Goal: Find specific page/section

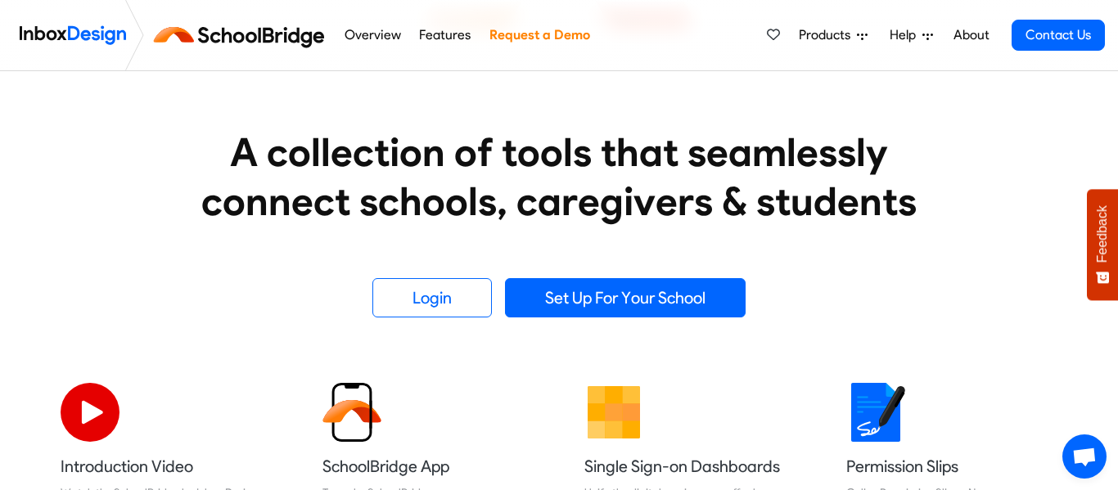
scroll to position [252, 0]
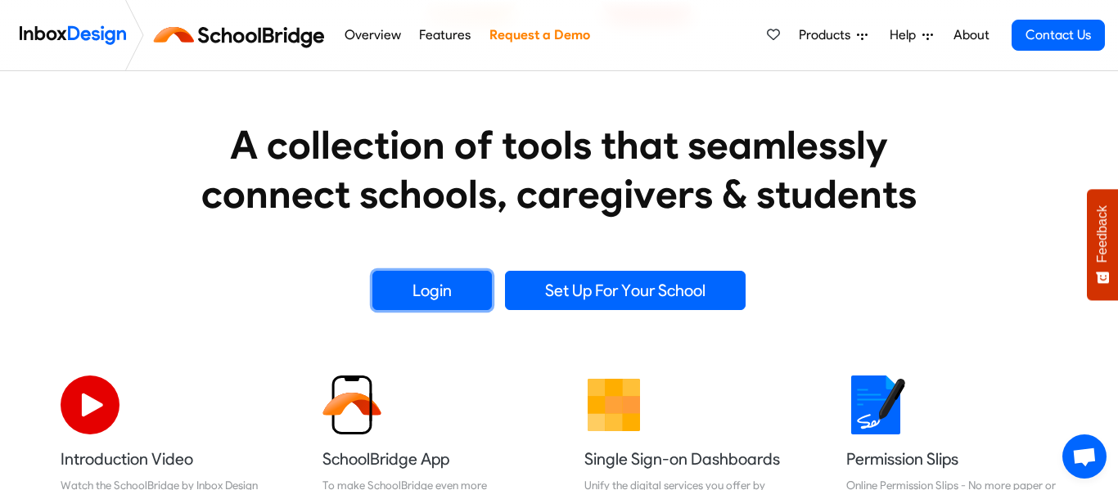
click at [448, 291] on link "Login" at bounding box center [431, 290] width 119 height 39
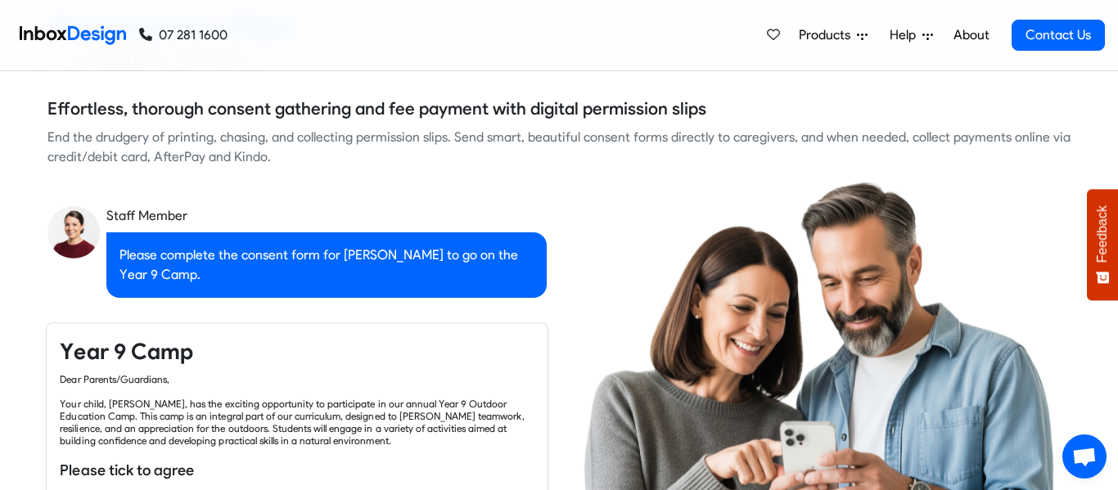
checkbox input "true"
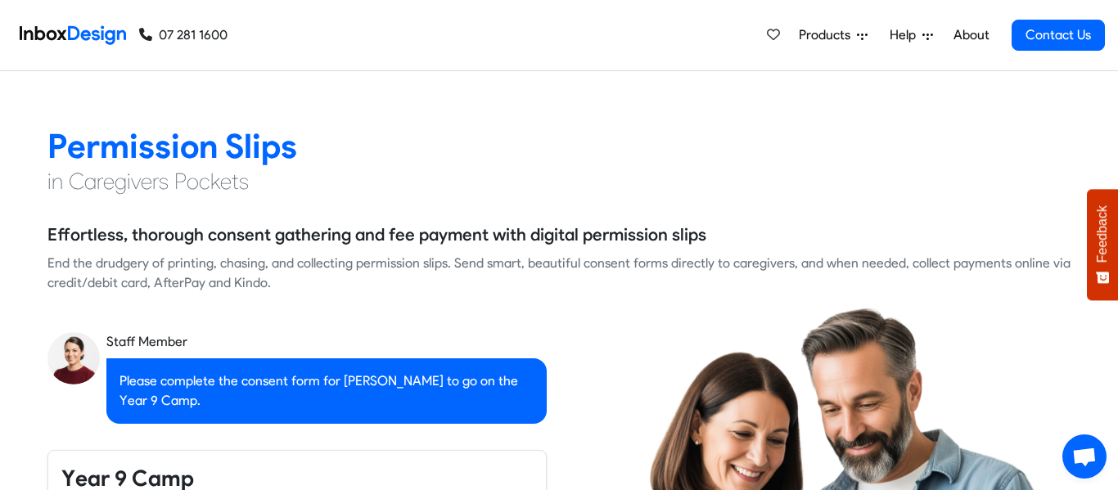
checkbox input "true"
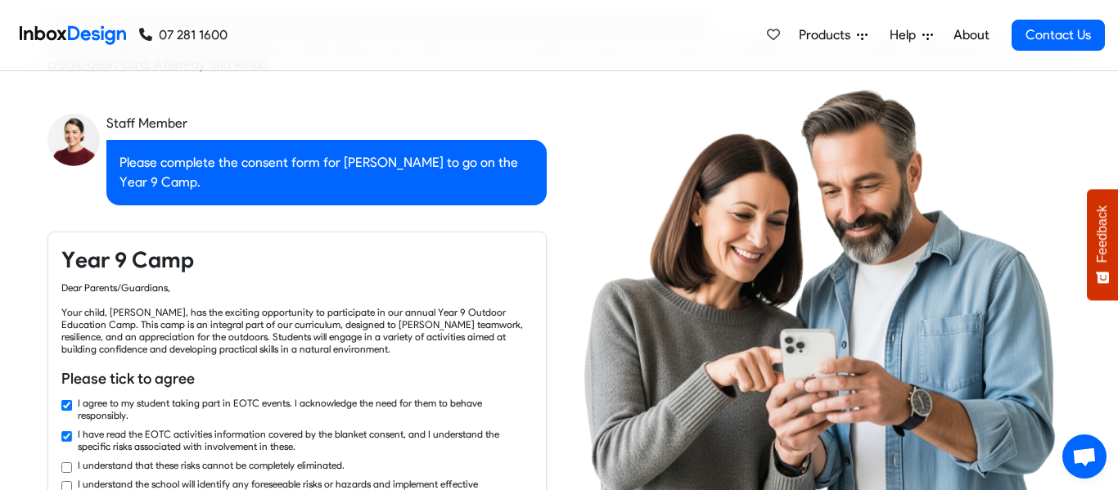
checkbox input "true"
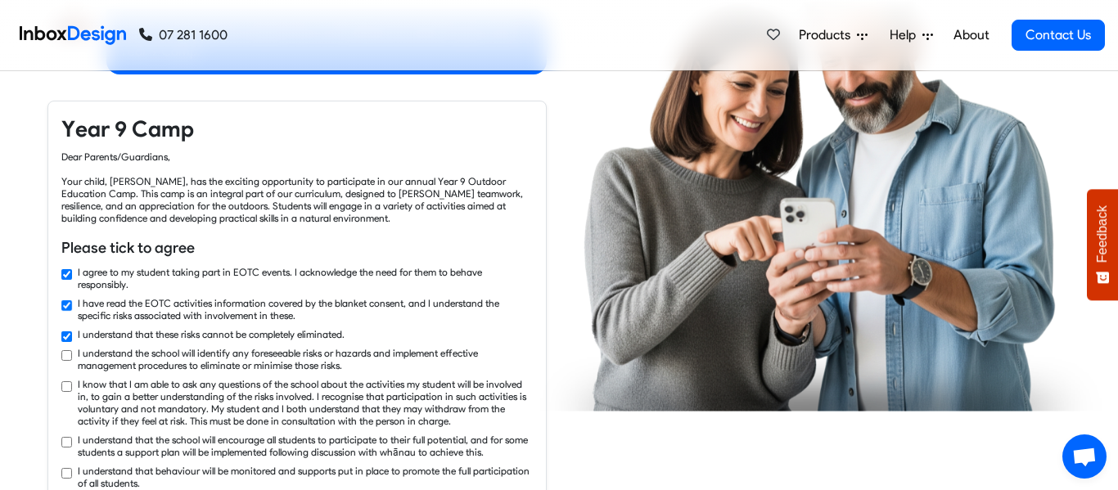
checkbox input "true"
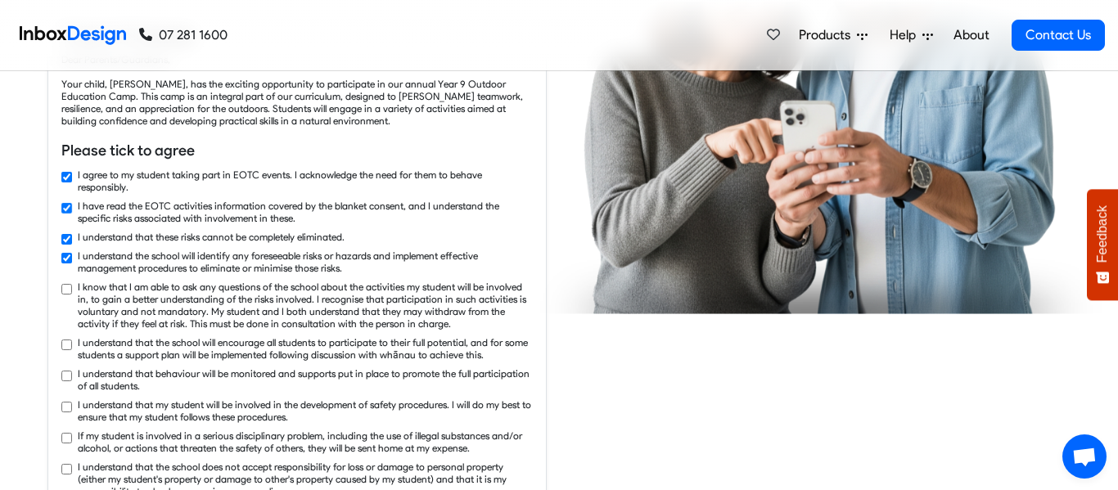
checkbox input "true"
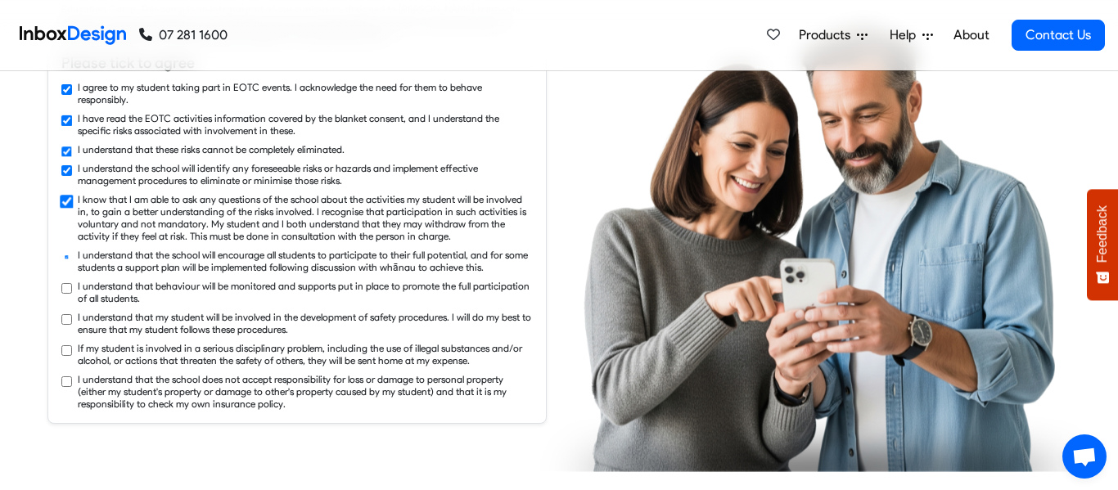
checkbox input "true"
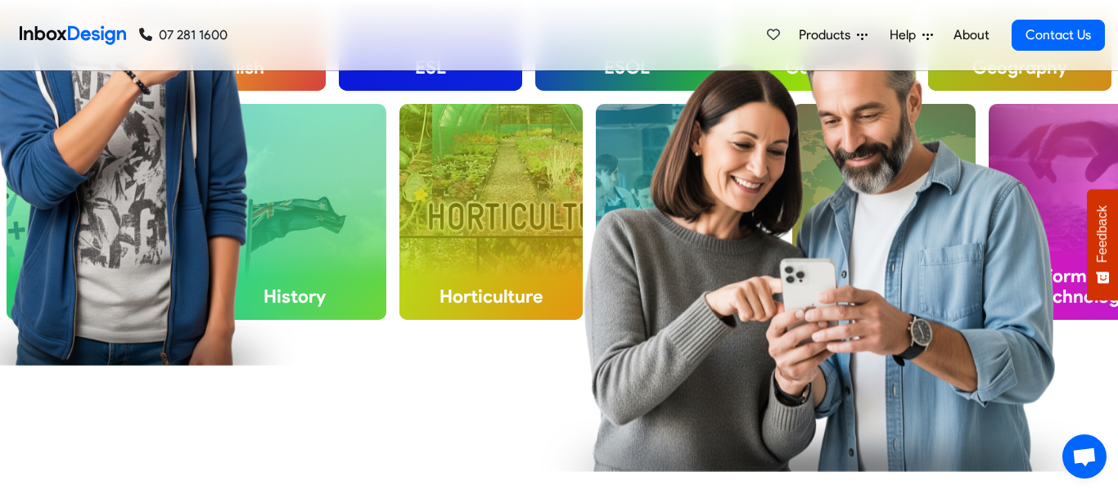
checkbox input "false"
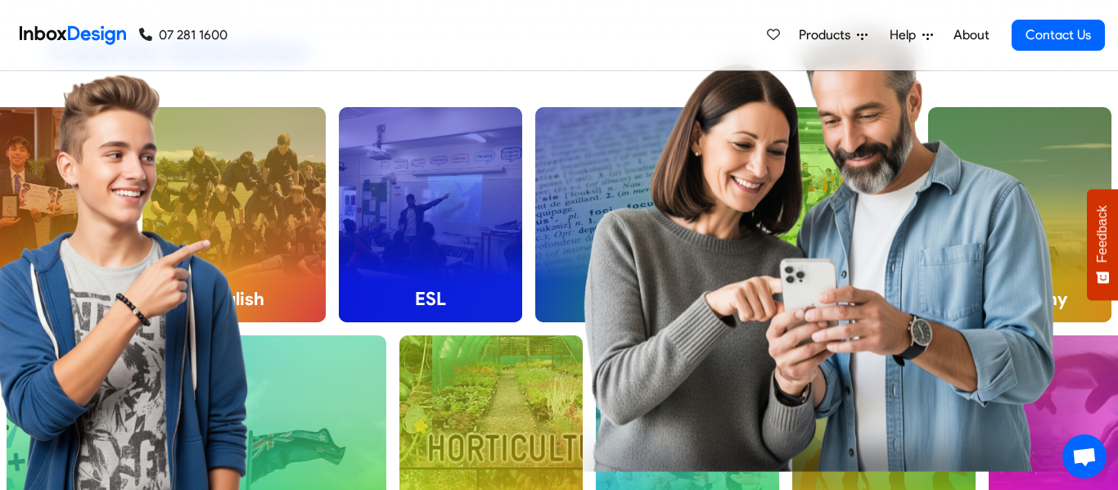
checkbox input "false"
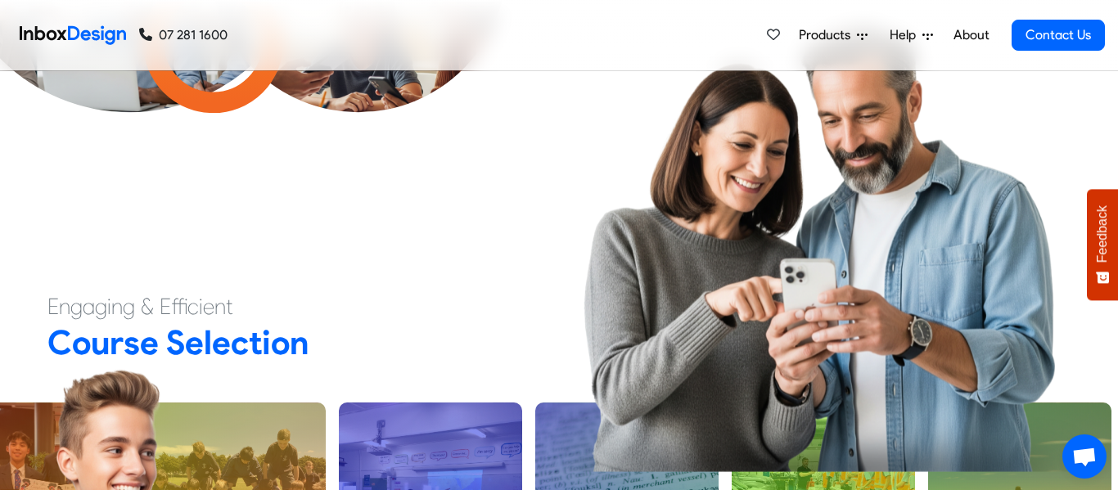
checkbox input "false"
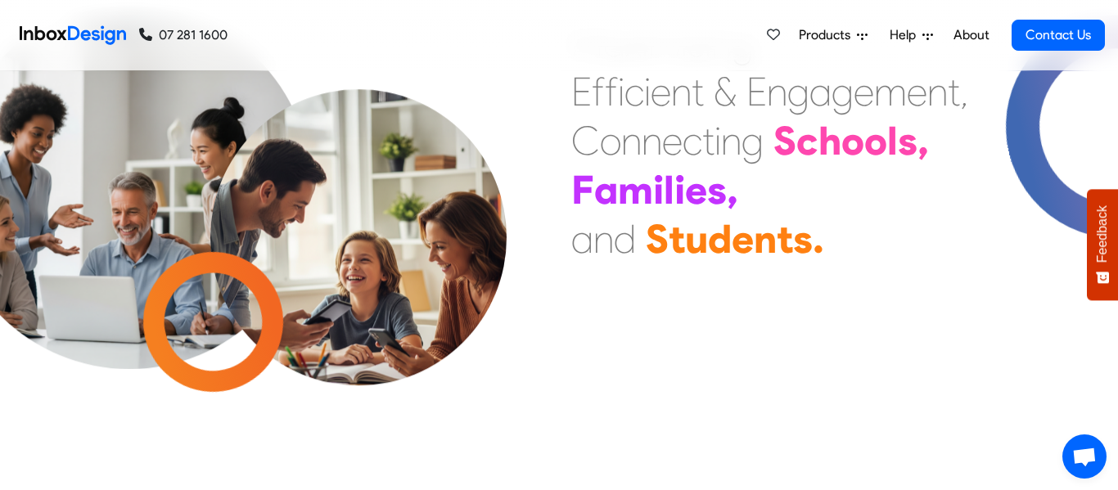
checkbox input "false"
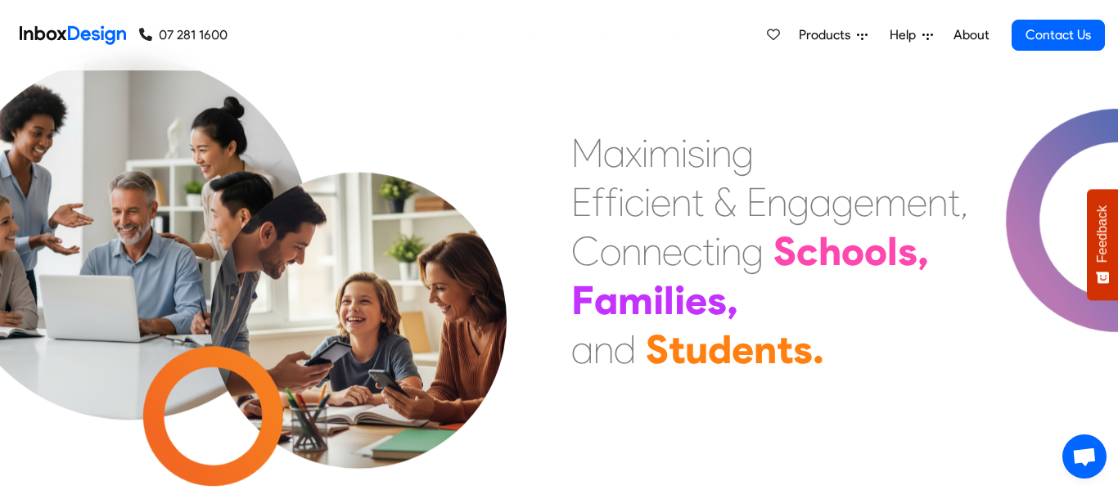
checkbox input "false"
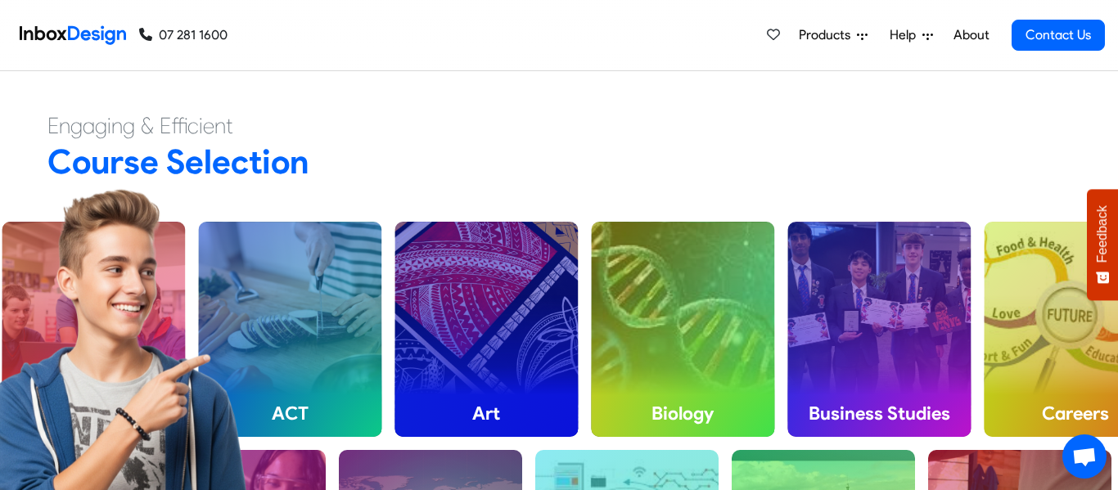
scroll to position [412, 0]
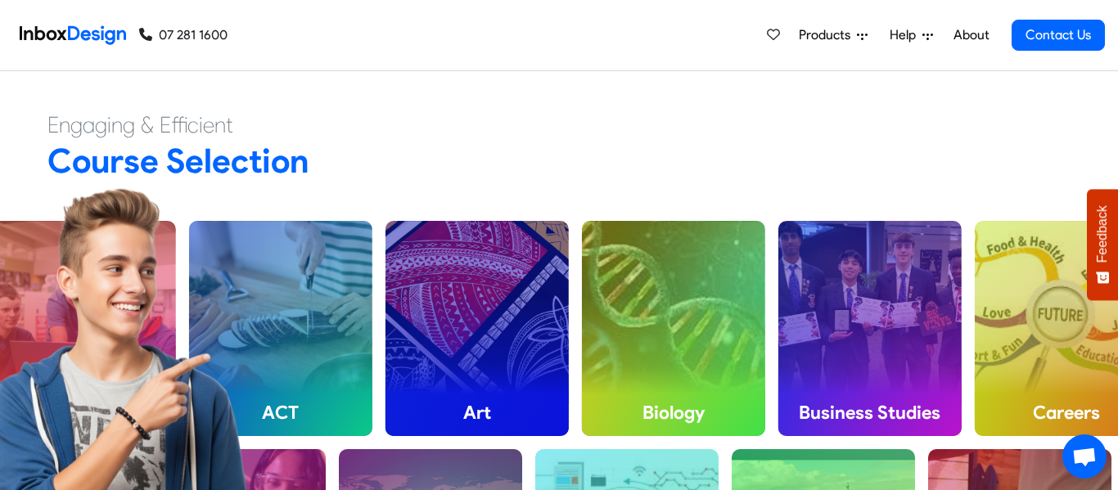
click at [32, 309] on img at bounding box center [124, 449] width 345 height 524
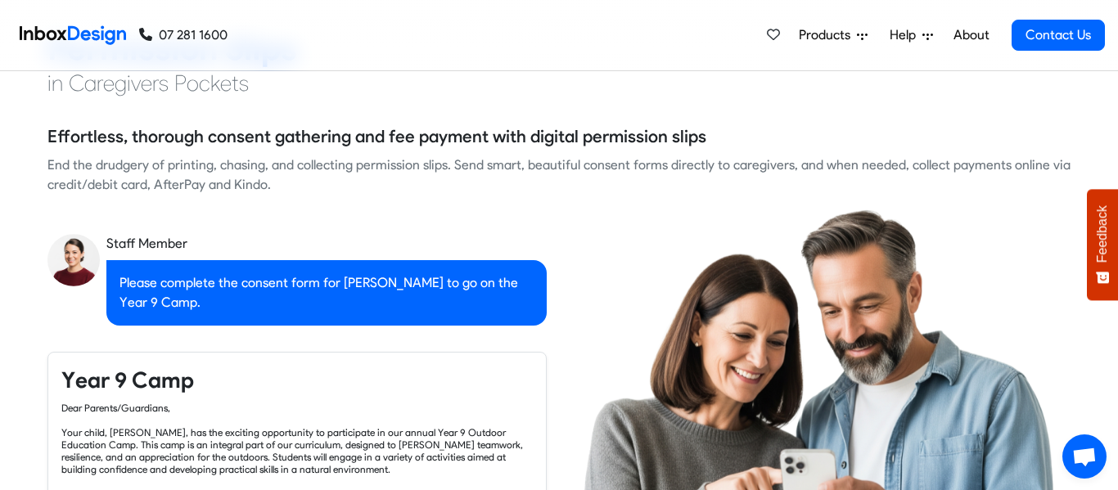
checkbox input "true"
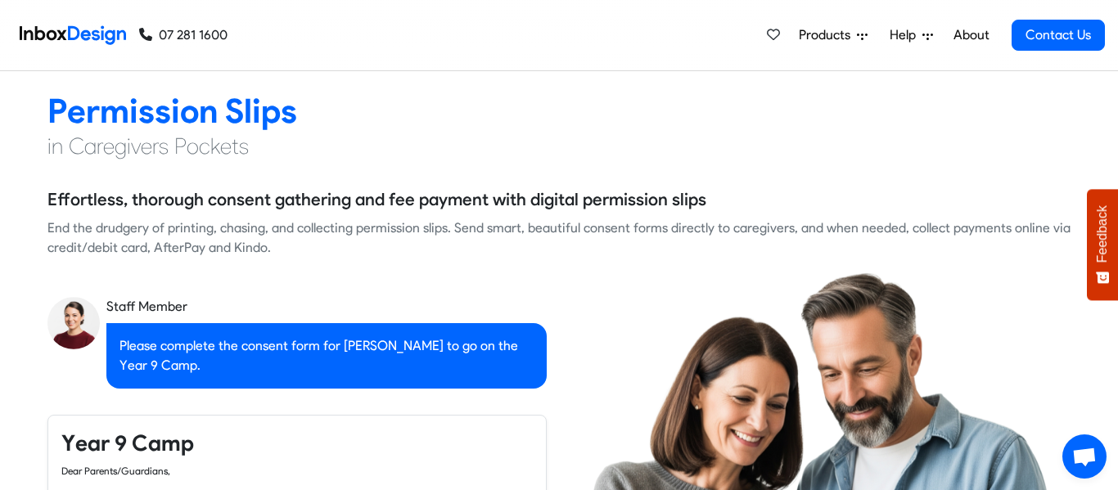
checkbox input "false"
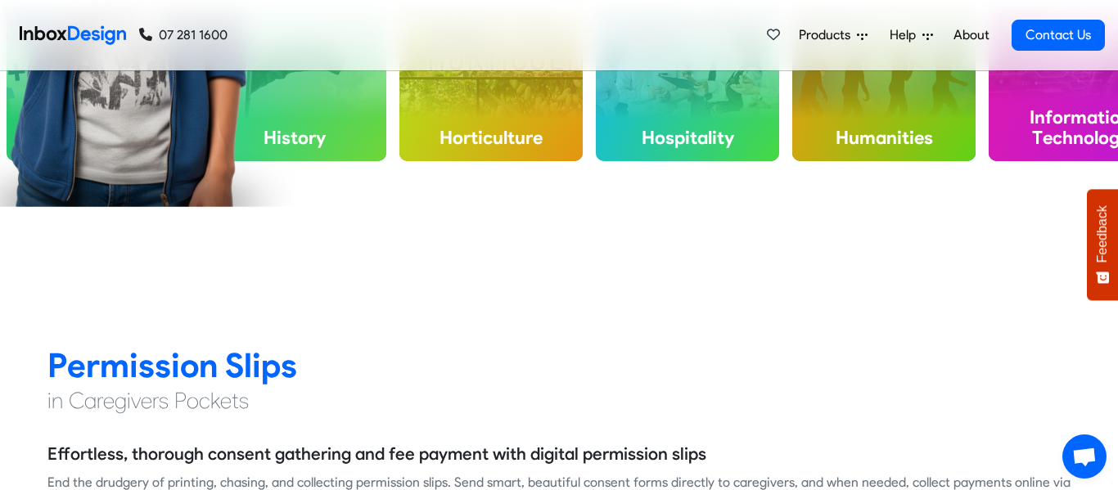
checkbox input "false"
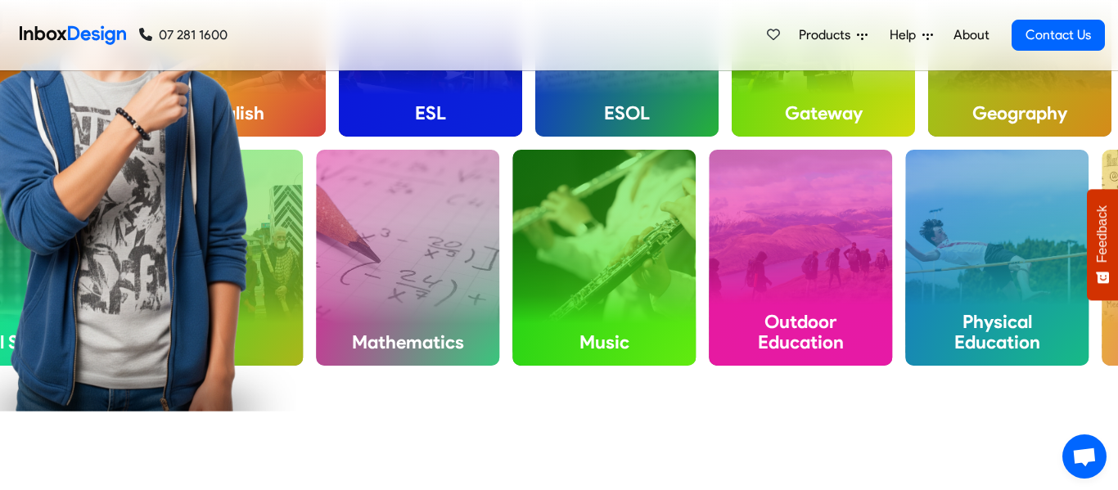
scroll to position [724, 0]
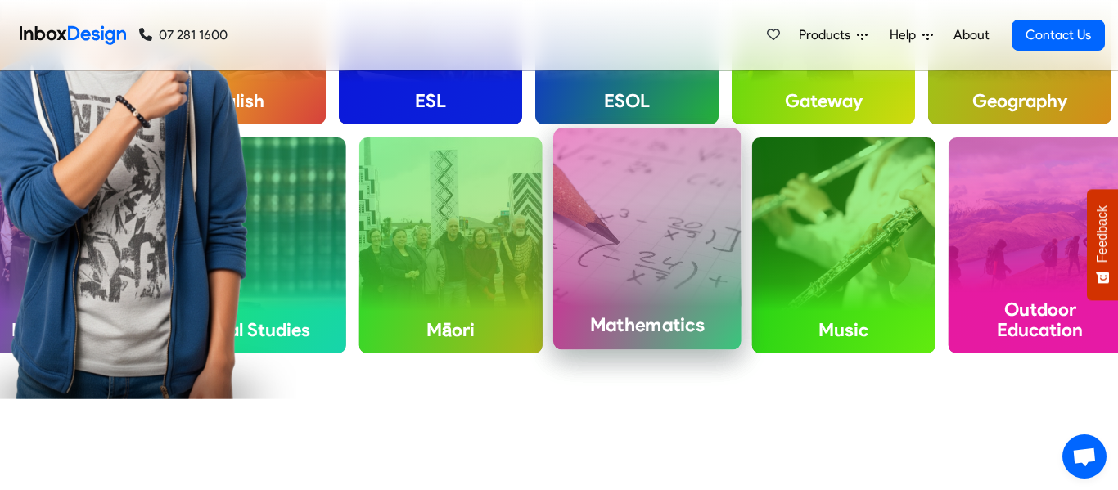
click at [606, 243] on div "Mathematics" at bounding box center [647, 238] width 188 height 221
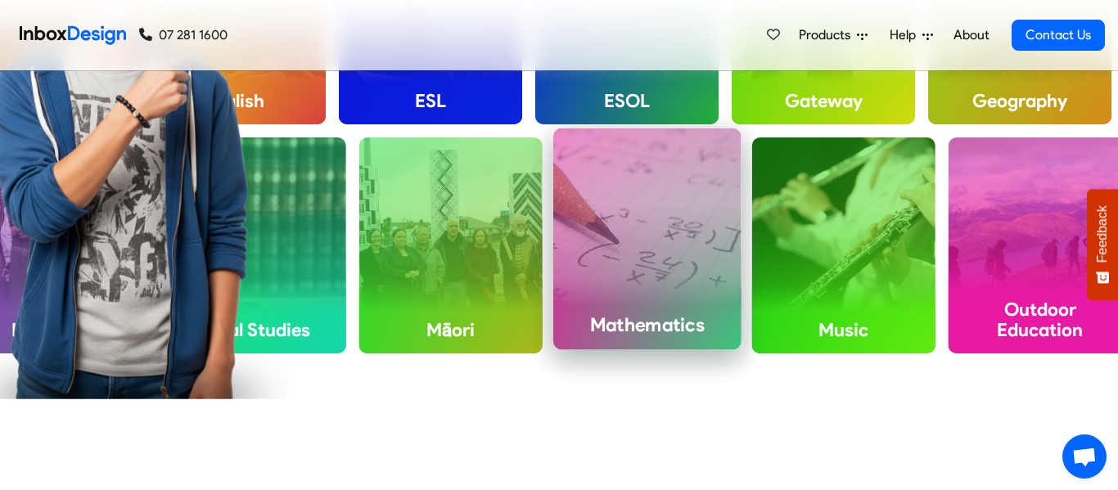
click at [606, 243] on div "Mathematics" at bounding box center [647, 238] width 188 height 221
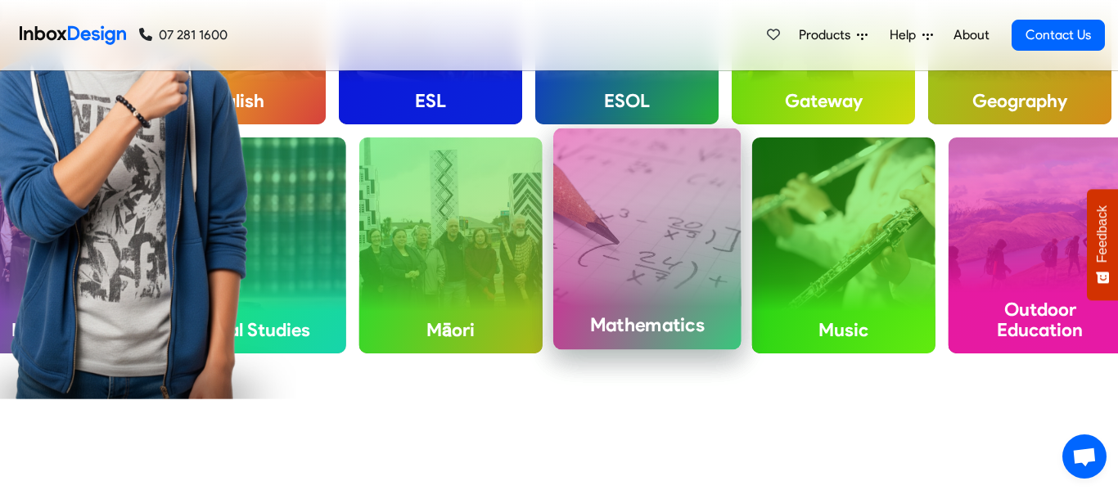
click at [606, 243] on div "Mathematics" at bounding box center [647, 238] width 188 height 221
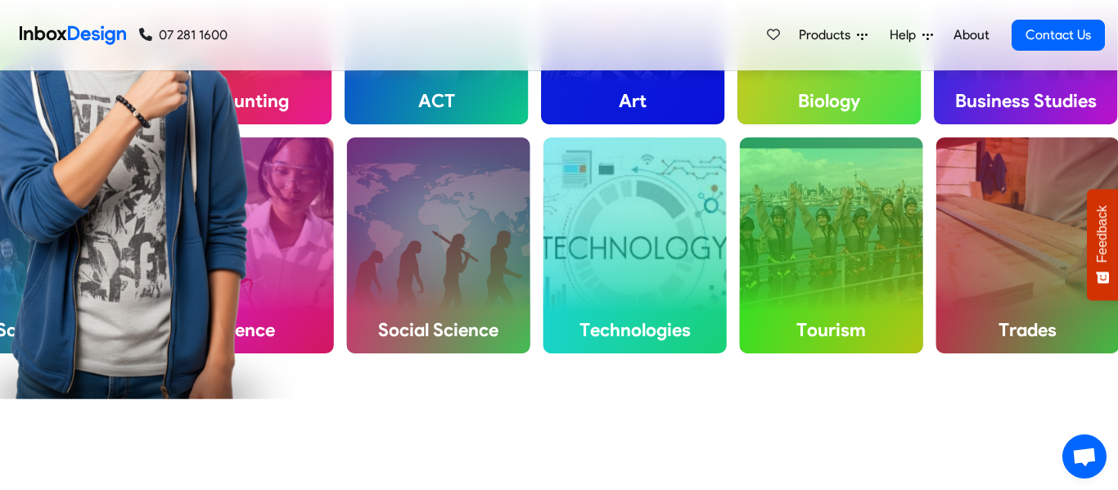
scroll to position [0, 0]
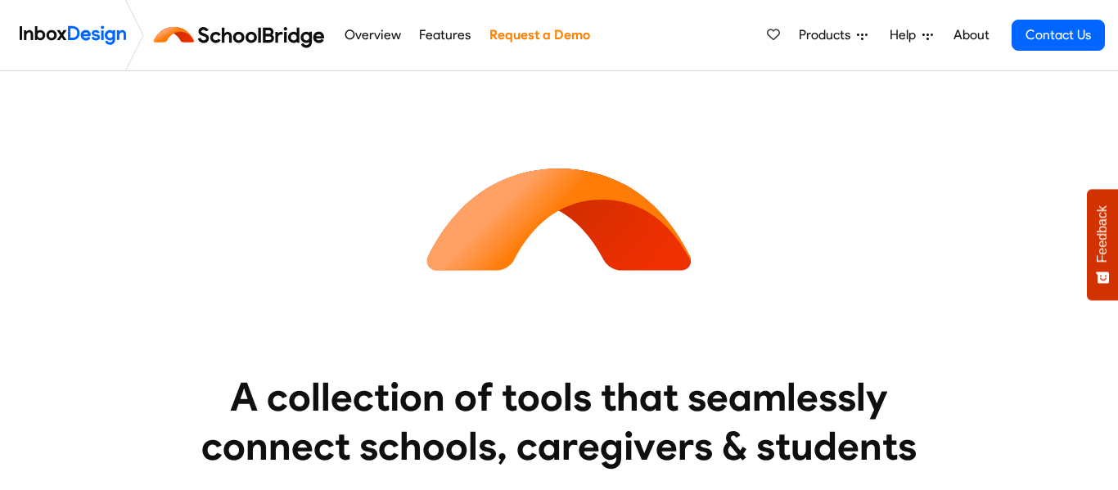
scroll to position [297, 0]
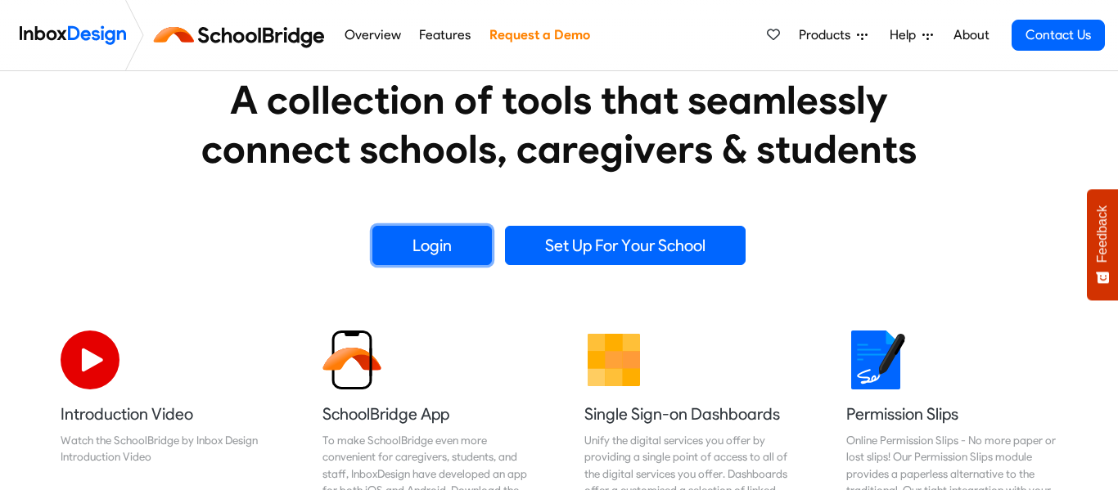
click at [467, 238] on link "Login" at bounding box center [431, 245] width 119 height 39
